Goal: Use online tool/utility

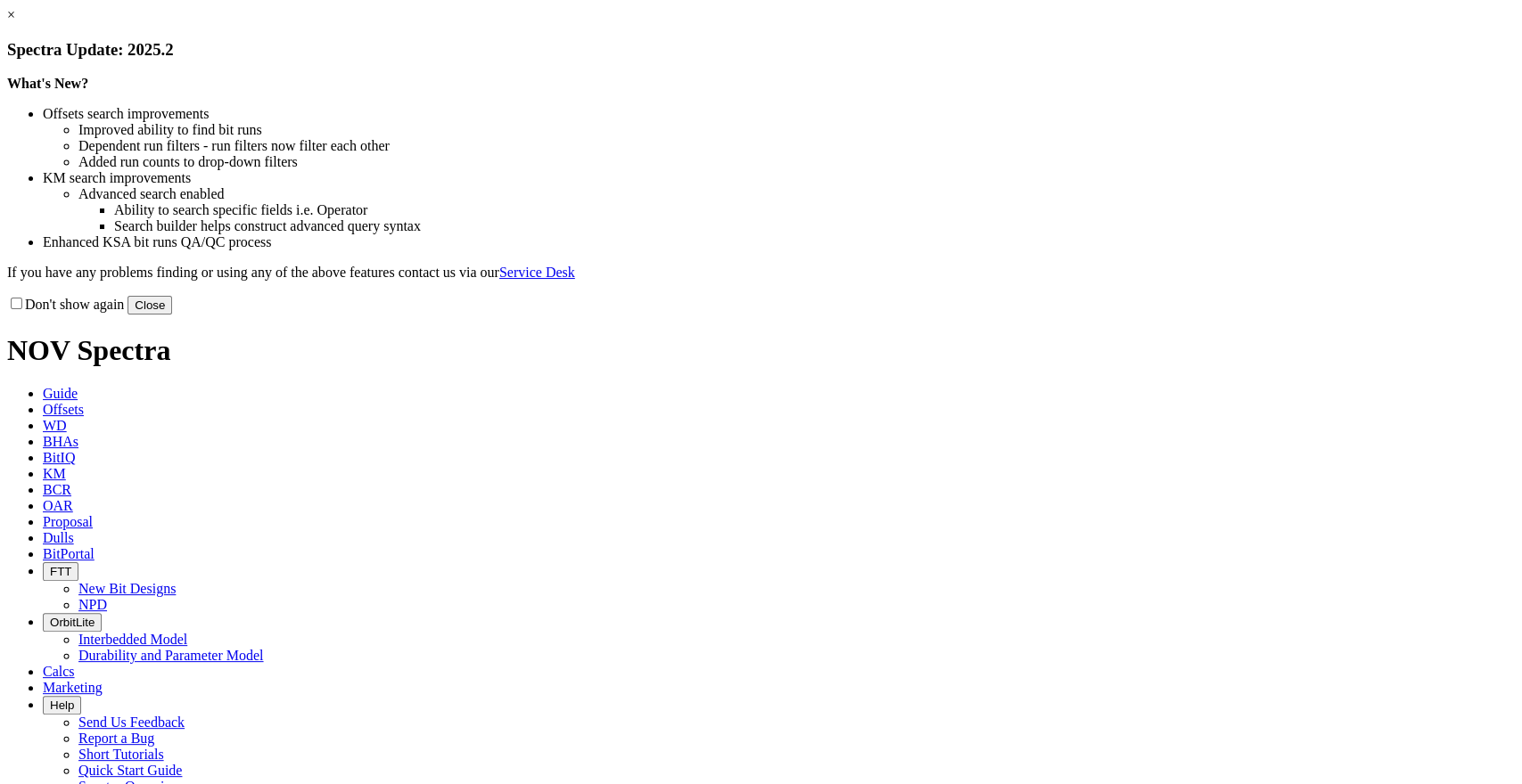
click at [15, 22] on link "×" at bounding box center [11, 14] width 8 height 15
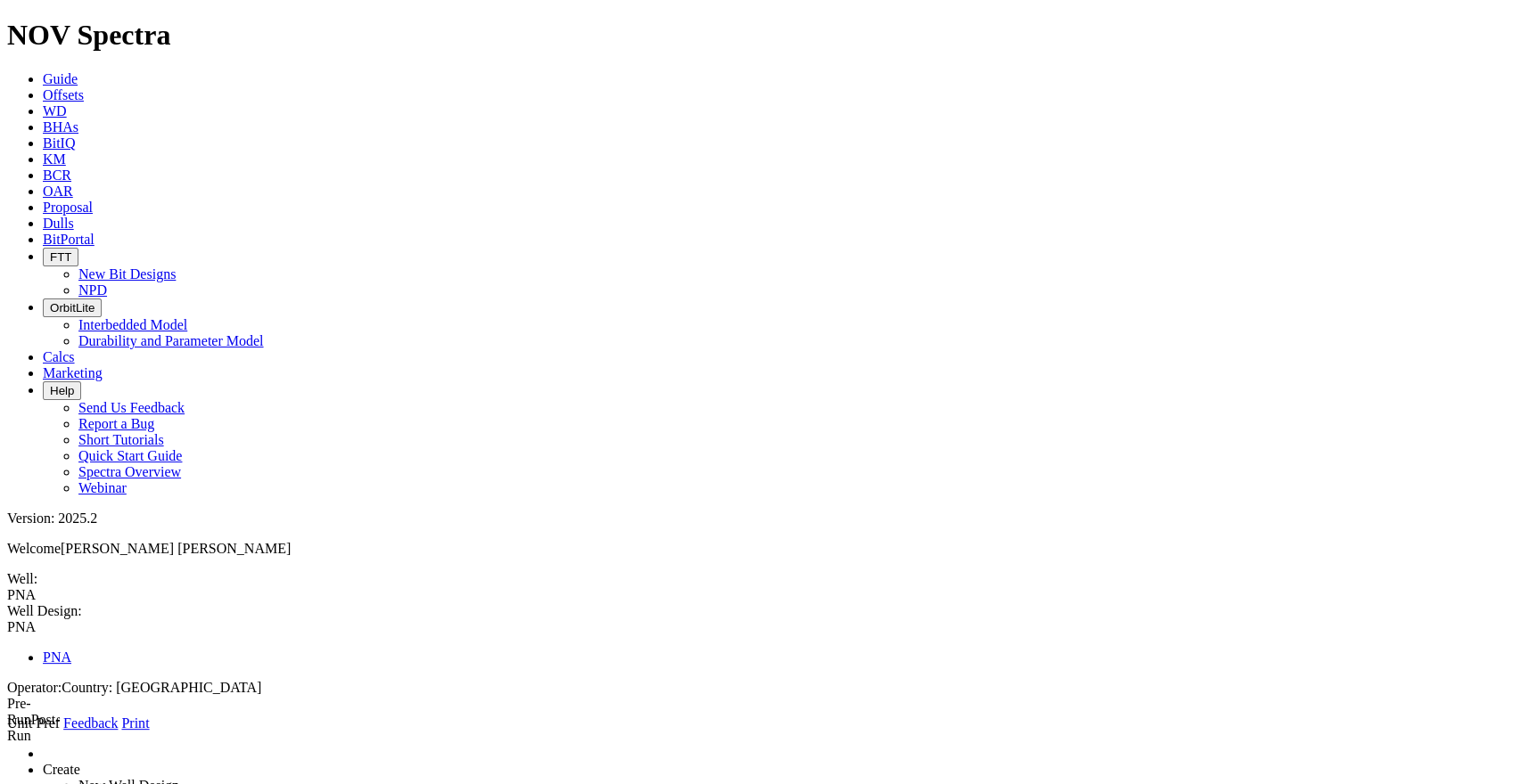
click at [7, 732] on icon at bounding box center [7, 732] width 0 height 0
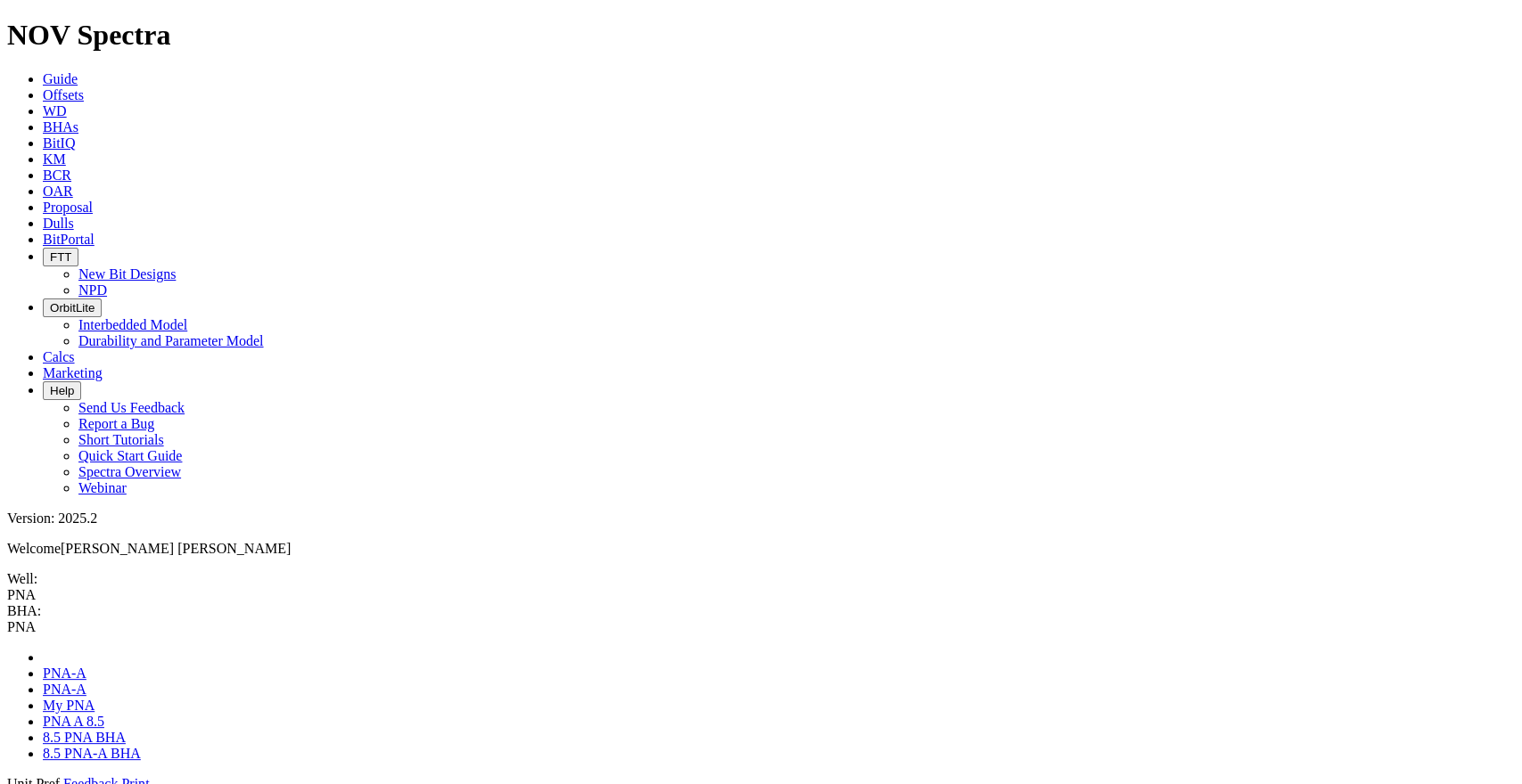
click at [7, 783] on span at bounding box center [7, 792] width 0 height 0
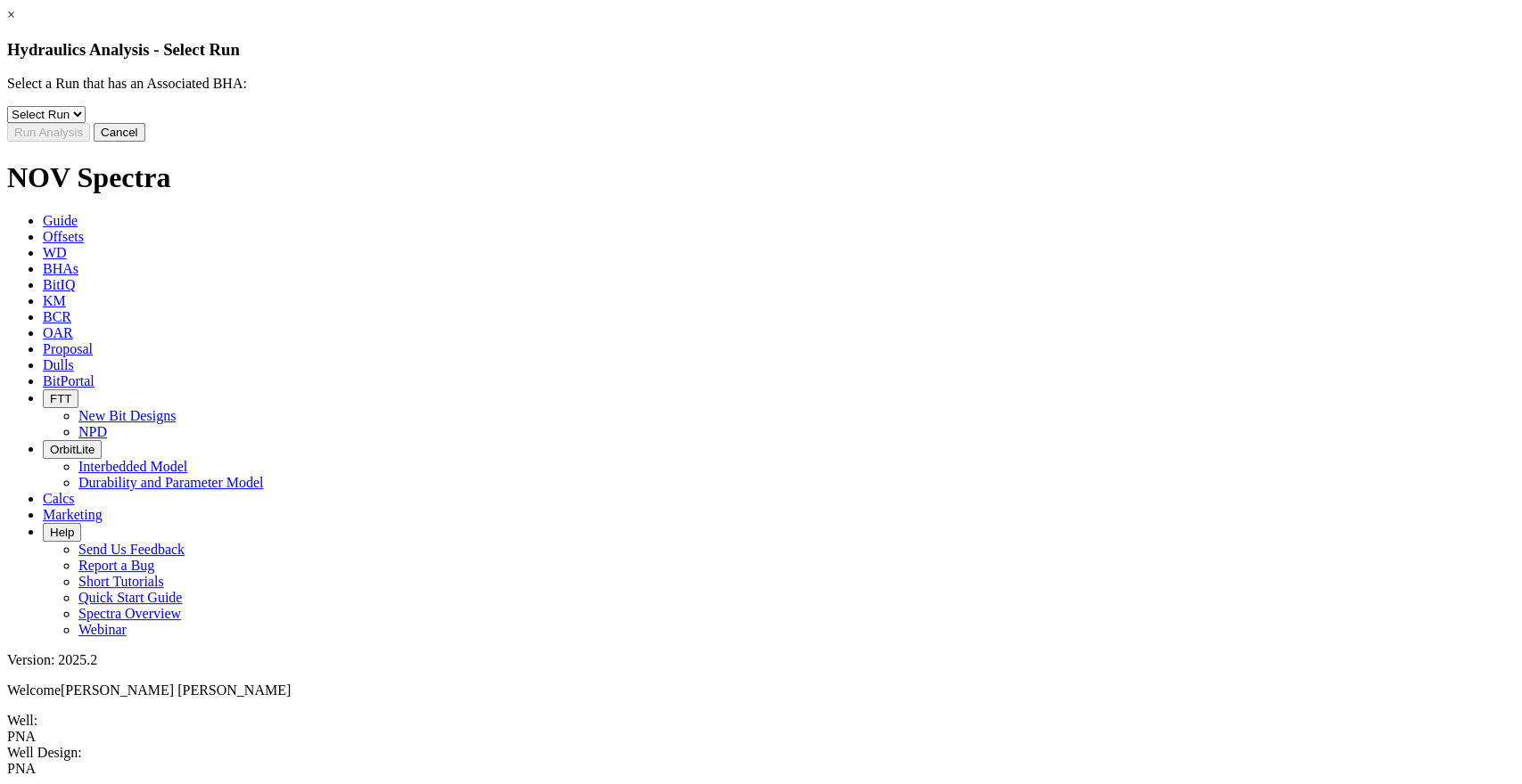
click at [86, 123] on select "Select Run 2" at bounding box center [46, 114] width 79 height 17
select select "object:517"
click at [86, 119] on select "Select Run 2" at bounding box center [46, 114] width 79 height 17
click at [90, 142] on button "Run Analysis" at bounding box center [48, 132] width 83 height 19
